Goal: Information Seeking & Learning: Check status

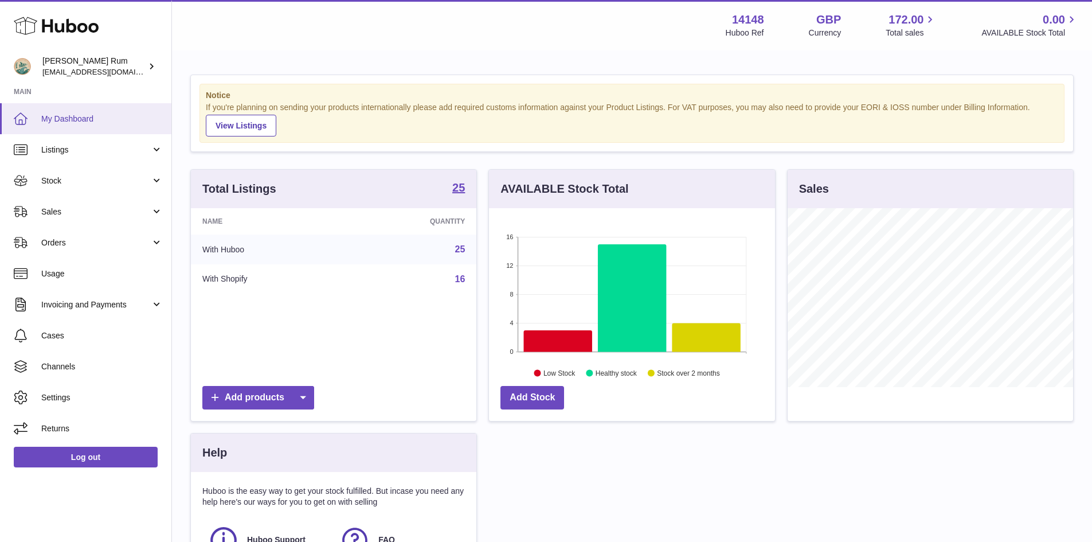
scroll to position [179, 286]
click at [99, 187] on link "Stock" at bounding box center [85, 180] width 171 height 31
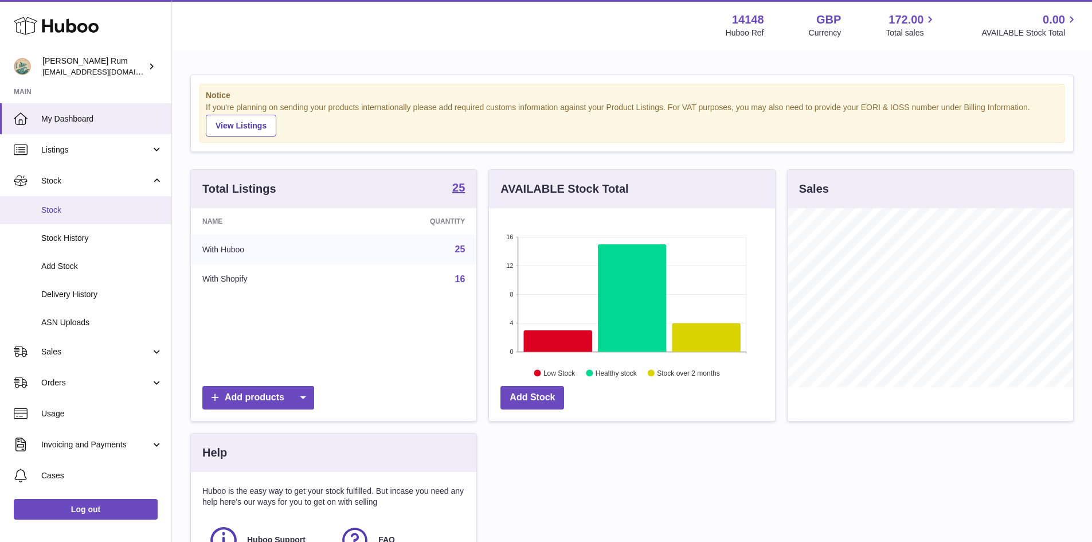
click at [86, 205] on span "Stock" at bounding box center [102, 210] width 122 height 11
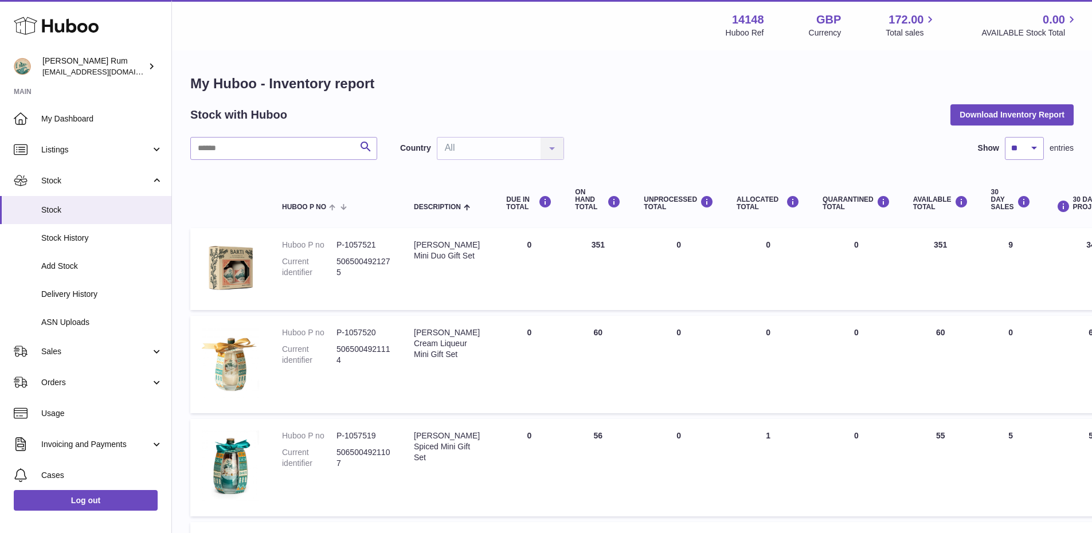
click at [630, 42] on div "Menu Huboo 14148 Huboo Ref GBP Currency 172.00 Total sales 0.00 AVAILABLE Stock…" at bounding box center [632, 25] width 920 height 50
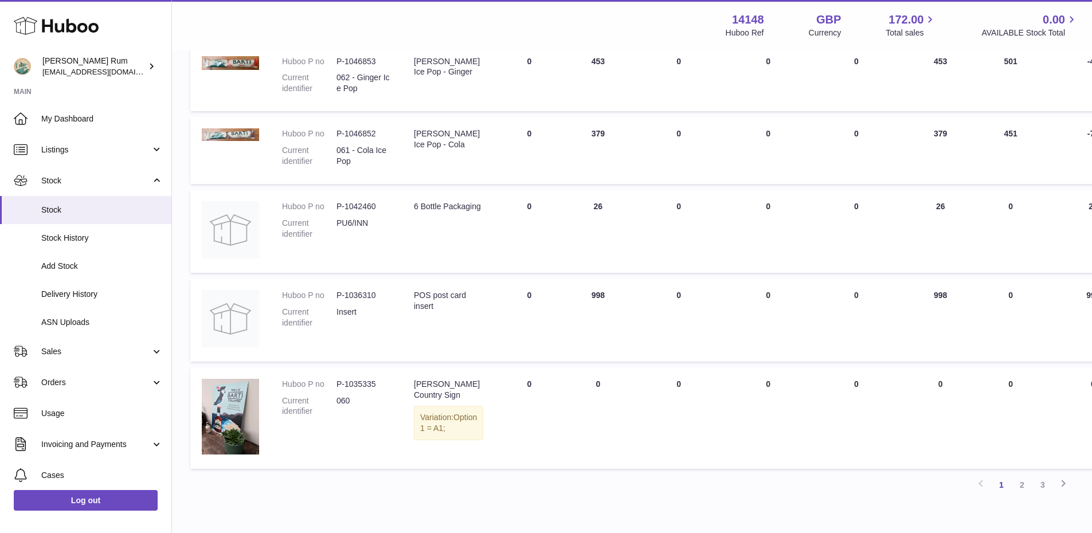
scroll to position [688, 0]
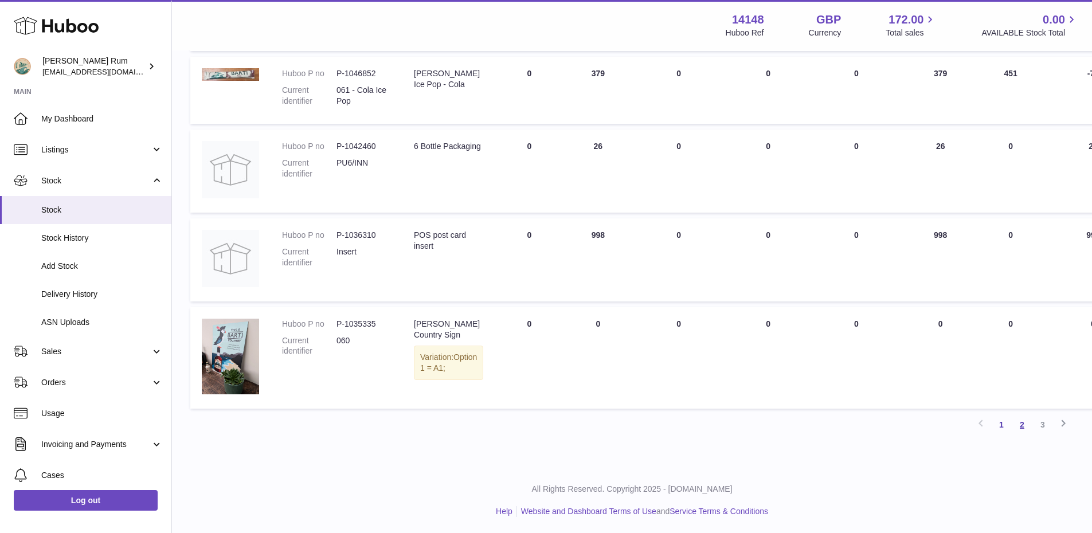
click at [1026, 424] on link "2" at bounding box center [1022, 425] width 21 height 21
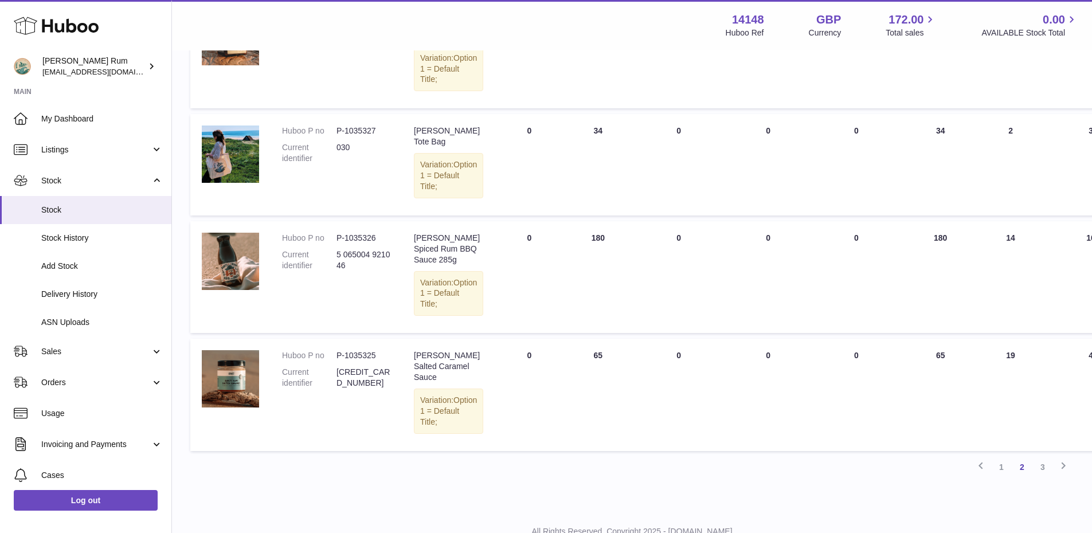
scroll to position [1004, 0]
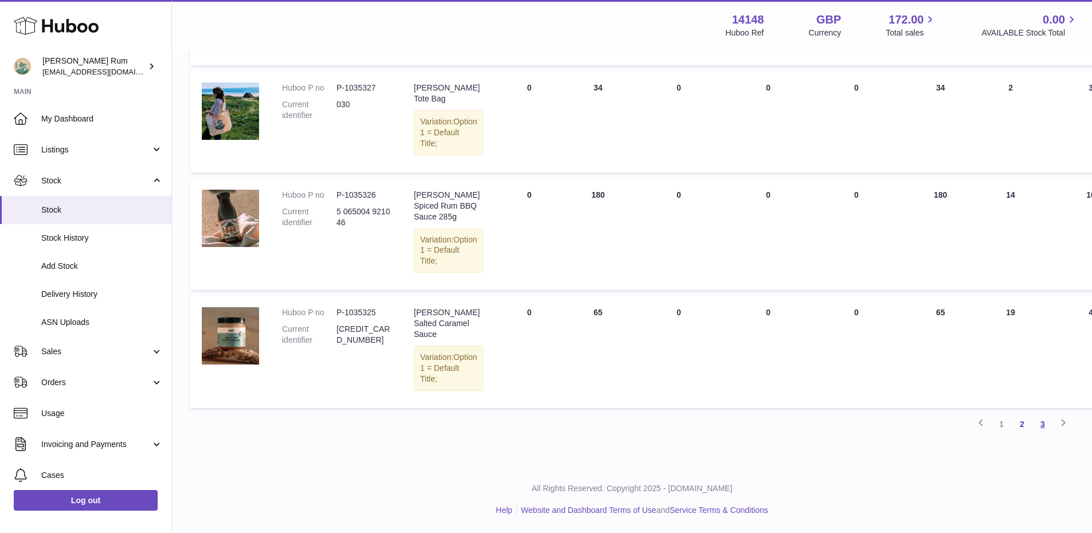
click at [1046, 424] on link "3" at bounding box center [1043, 424] width 21 height 21
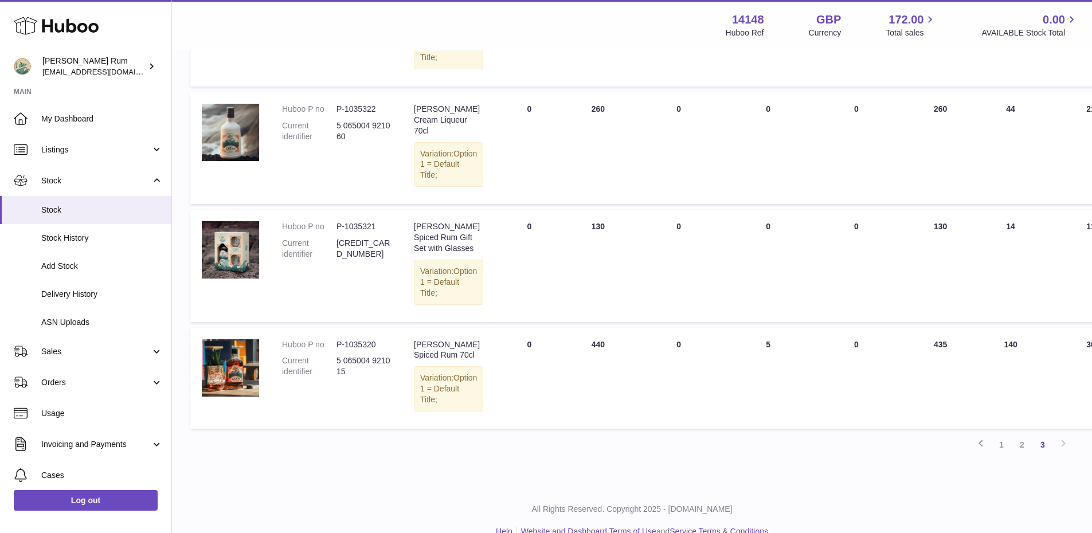
scroll to position [415, 0]
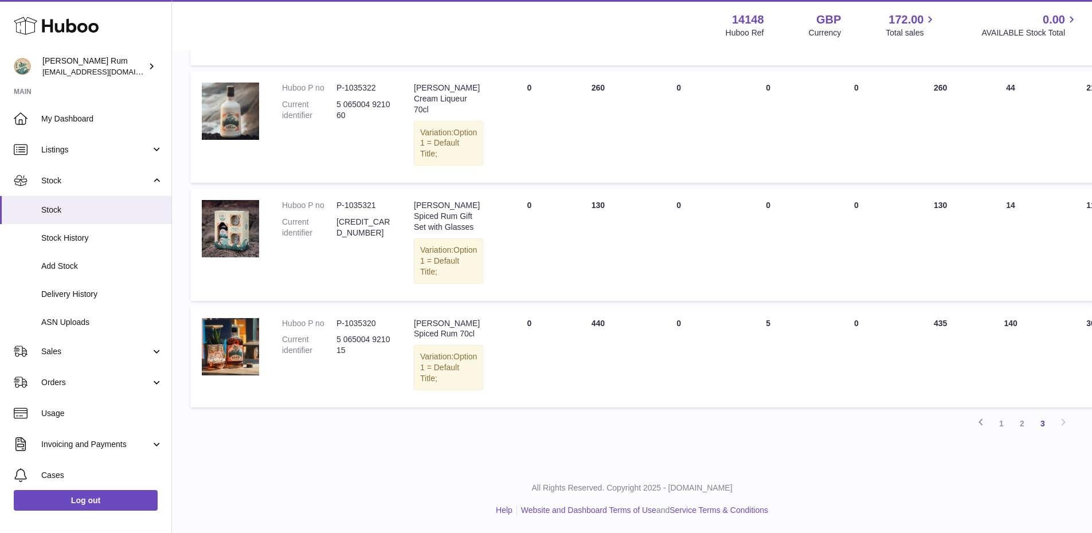
click at [544, 440] on div "My Huboo - Inventory report Stock with Huboo Download Inventory Report Search C…" at bounding box center [632, 62] width 920 height 807
click at [666, 416] on div "Previous 1 2 3 Next" at bounding box center [632, 423] width 884 height 21
click at [806, 452] on div "My Huboo - Inventory report Stock with Huboo Download Inventory Report Search C…" at bounding box center [632, 62] width 920 height 807
